Goal: Transaction & Acquisition: Download file/media

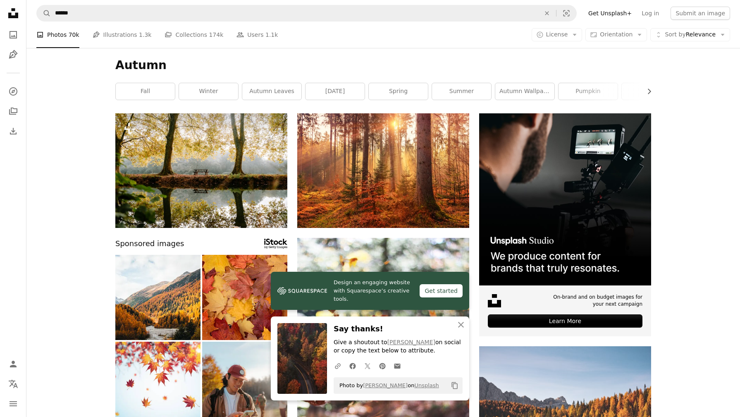
scroll to position [744, 0]
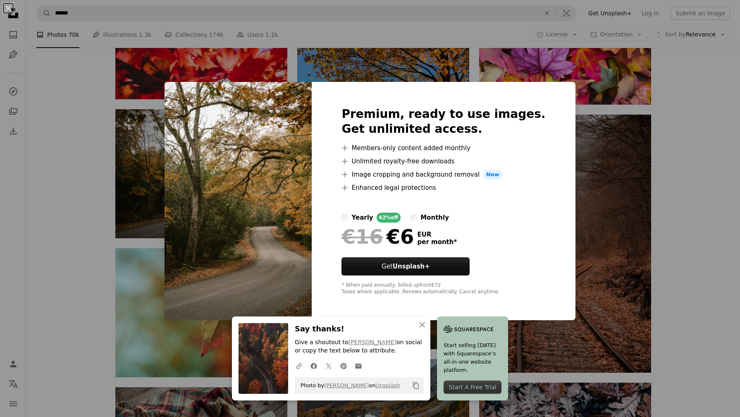
click at [598, 110] on div "An X shape Premium, ready to use images. Get unlimited access. A plus sign Memb…" at bounding box center [370, 208] width 740 height 417
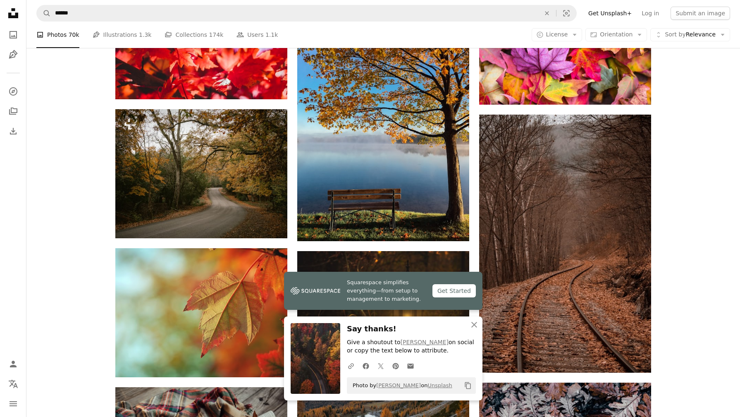
scroll to position [745, 0]
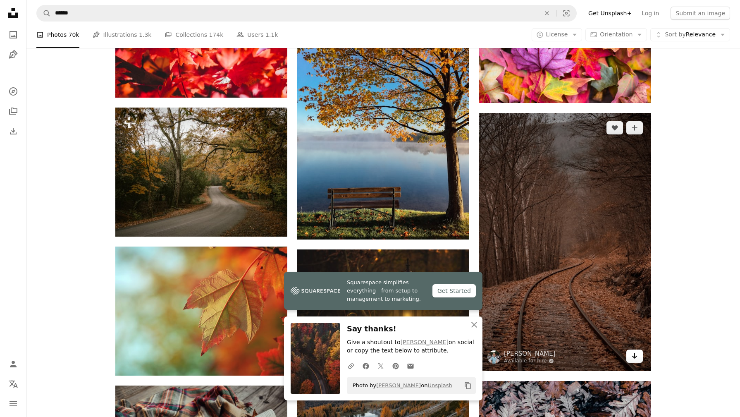
click at [637, 352] on icon "Arrow pointing down" at bounding box center [634, 355] width 7 height 10
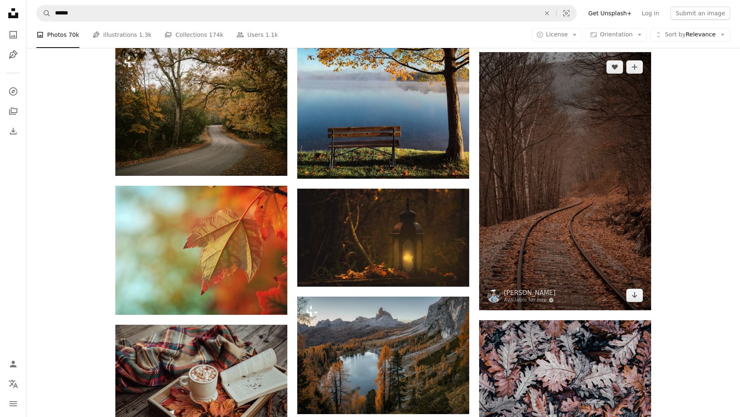
scroll to position [731, 0]
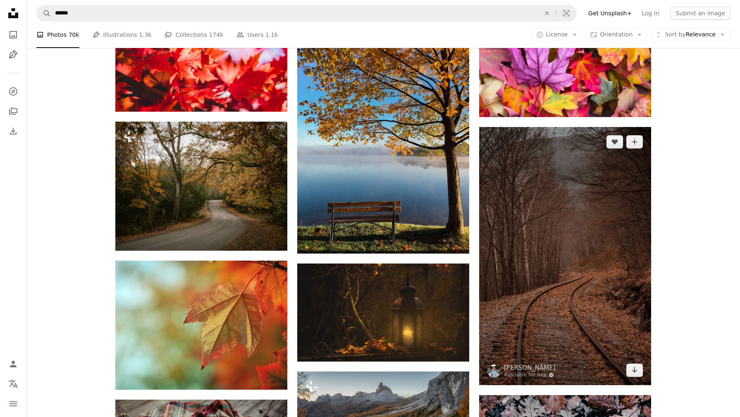
click at [582, 237] on img at bounding box center [565, 256] width 172 height 258
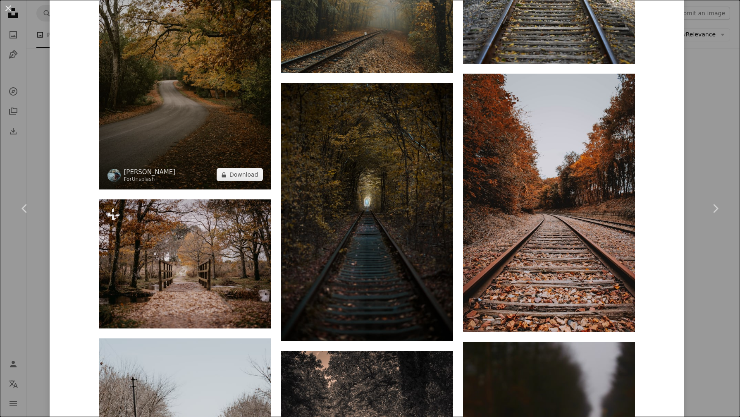
scroll to position [2998, 0]
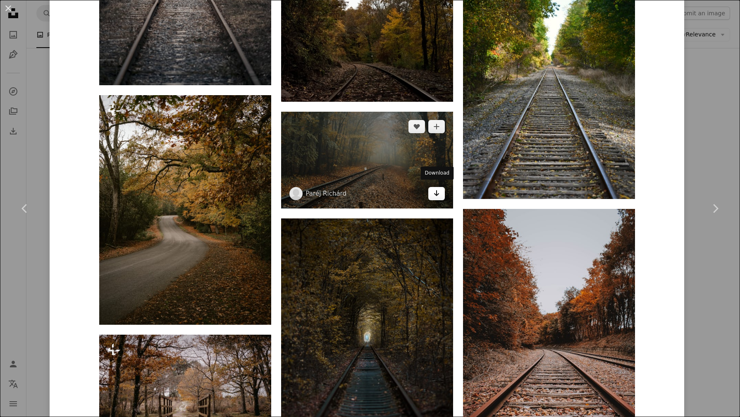
click at [439, 191] on icon "Arrow pointing down" at bounding box center [436, 193] width 7 height 10
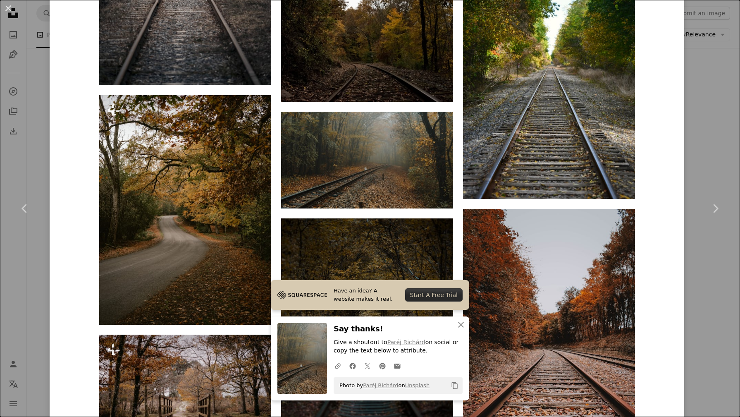
scroll to position [3486, 0]
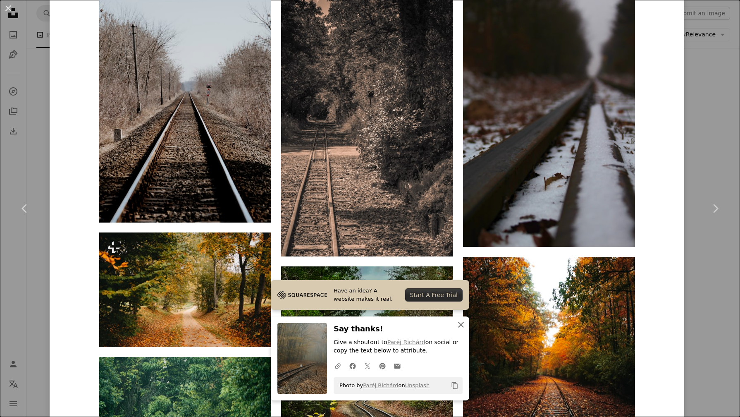
click at [461, 325] on icon "An X shape" at bounding box center [461, 324] width 10 height 10
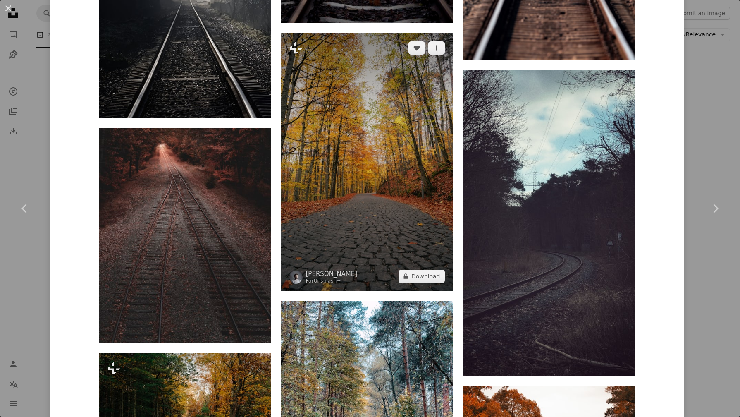
scroll to position [4359, 0]
